Goal: Information Seeking & Learning: Learn about a topic

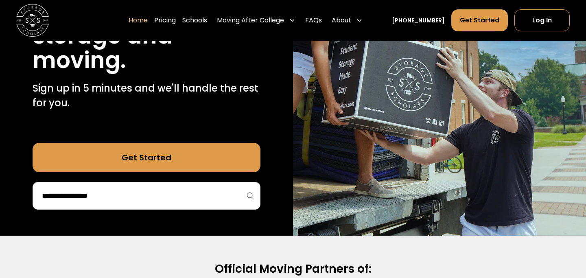
scroll to position [145, 0]
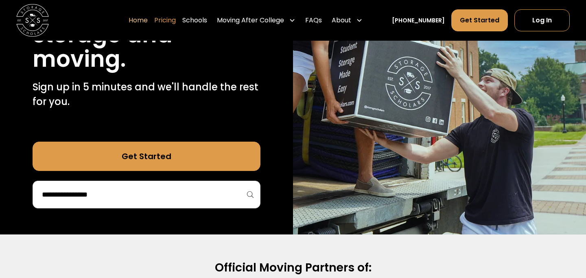
click at [174, 22] on link "Pricing" at bounding box center [165, 20] width 22 height 23
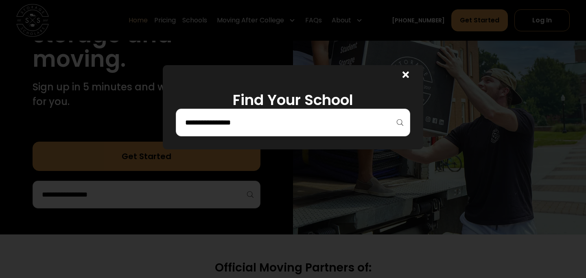
click at [222, 114] on div at bounding box center [293, 123] width 234 height 28
click at [226, 125] on input "search" at bounding box center [292, 123] width 217 height 14
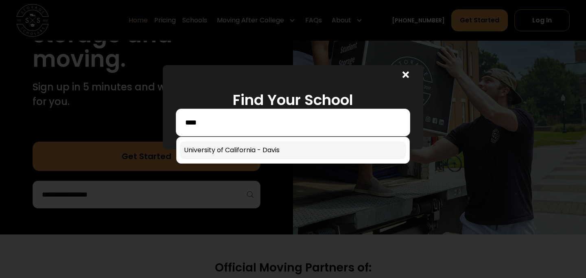
type input "****"
click at [230, 149] on link at bounding box center [293, 150] width 226 height 18
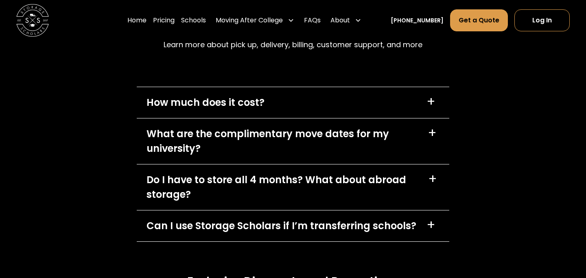
scroll to position [3540, 0]
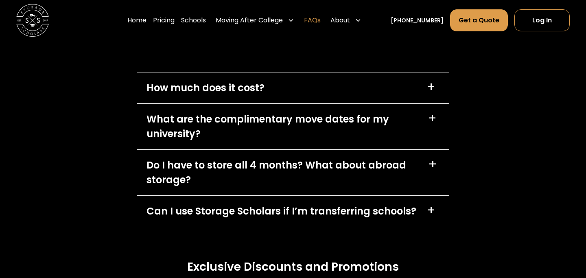
click at [320, 21] on link "FAQs" at bounding box center [312, 20] width 17 height 23
click at [174, 21] on link "Pricing" at bounding box center [164, 20] width 22 height 23
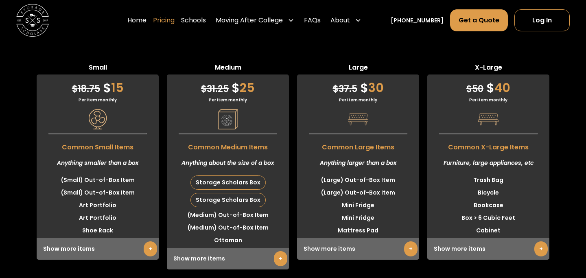
scroll to position [2036, 0]
